Goal: Navigation & Orientation: Find specific page/section

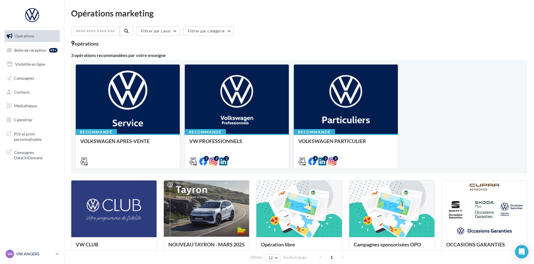
click at [43, 254] on p "VW ANGERS" at bounding box center [34, 254] width 37 height 6
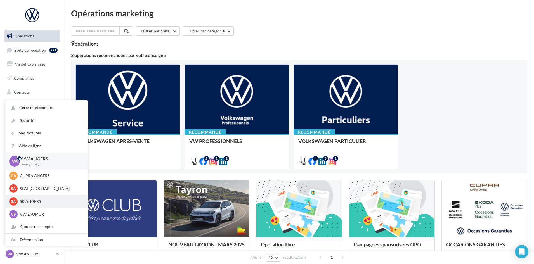
click at [53, 201] on p "SK ANGERS" at bounding box center [51, 202] width 62 height 6
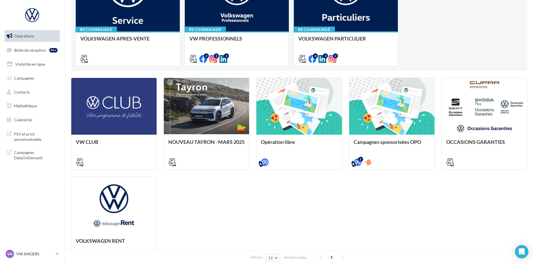
scroll to position [112, 0]
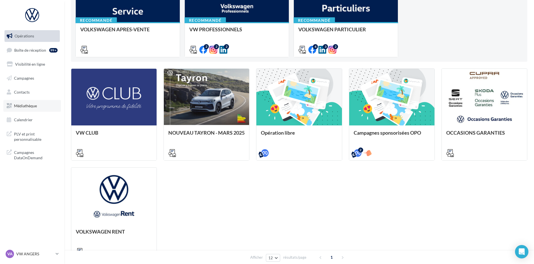
click at [36, 105] on span "Médiathèque" at bounding box center [25, 105] width 23 height 5
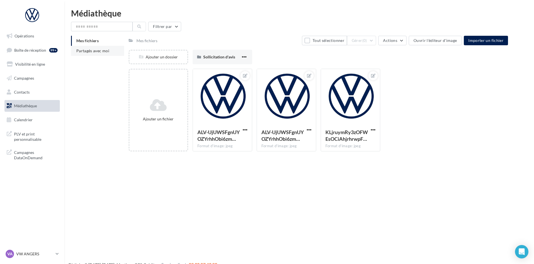
click at [104, 53] on span "Partagés avec moi" at bounding box center [92, 50] width 33 height 5
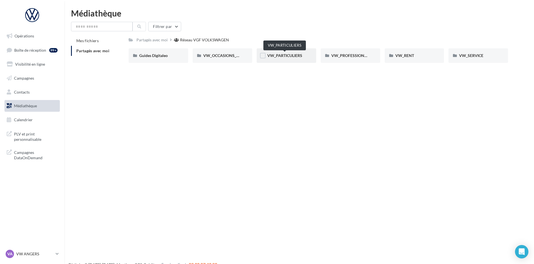
click at [291, 56] on span "VW_PARTICULIERS" at bounding box center [284, 55] width 35 height 5
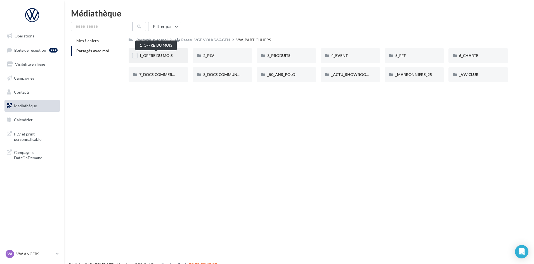
click at [167, 57] on span "1_OFFRE DU MOIS" at bounding box center [156, 55] width 34 height 5
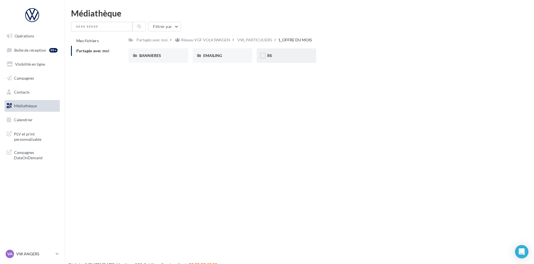
click at [284, 60] on div "RS" at bounding box center [287, 55] width 60 height 15
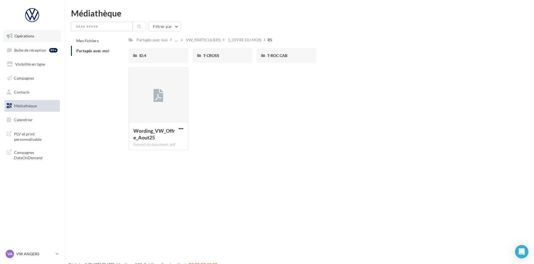
click at [40, 37] on link "Opérations" at bounding box center [32, 36] width 58 height 12
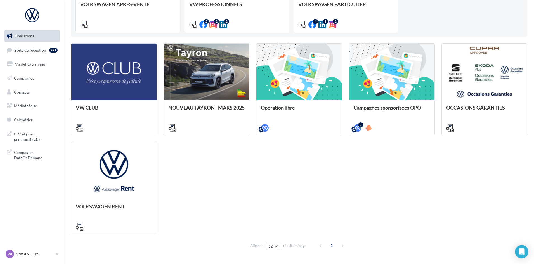
scroll to position [154, 0]
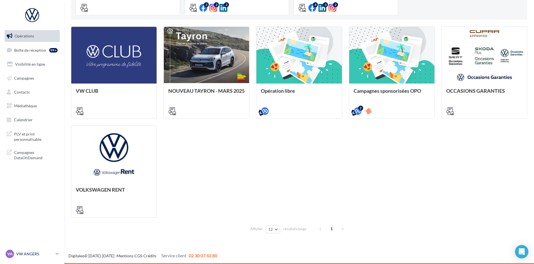
click at [42, 259] on link "VA VW ANGERS vw-ang-tar" at bounding box center [31, 254] width 55 height 11
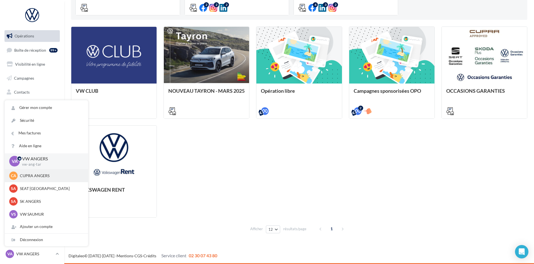
click at [62, 175] on p "CUPRA ANGERS" at bounding box center [51, 176] width 62 height 6
click at [42, 181] on div "CA CUPRA ANGERS cupra_angers" at bounding box center [46, 176] width 83 height 13
